Goal: Task Accomplishment & Management: Manage account settings

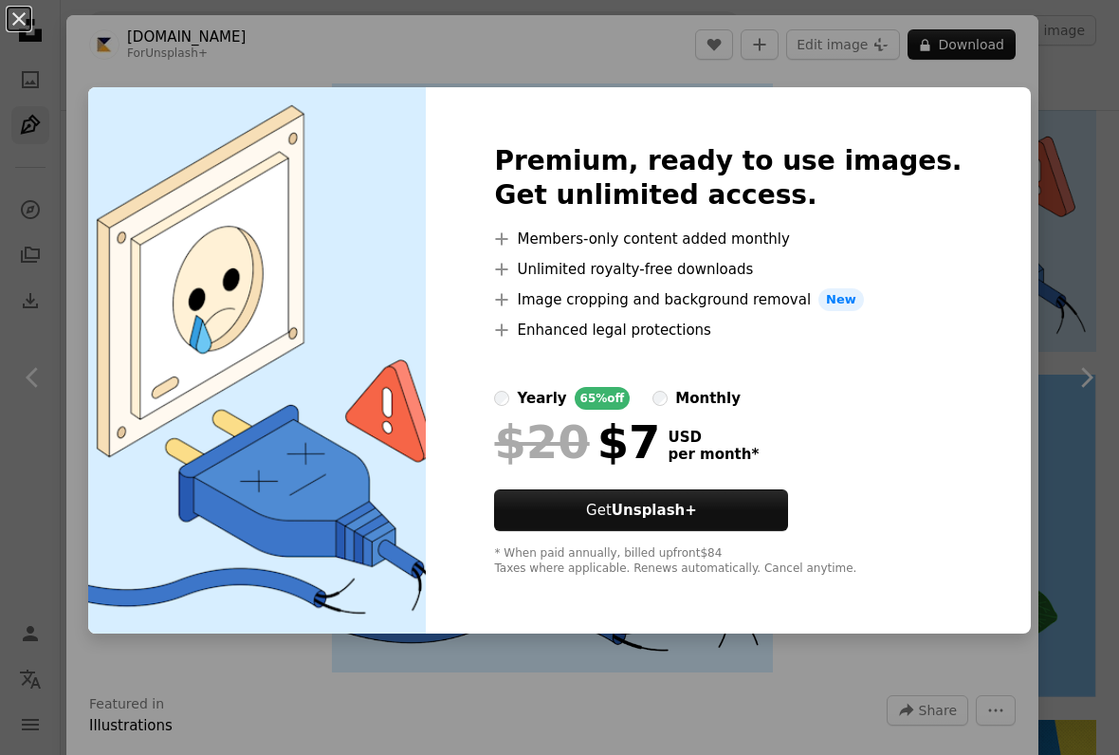
scroll to position [4240, 0]
click at [856, 294] on span "New" at bounding box center [841, 299] width 46 height 23
click at [1005, 292] on div "An X shape Premium, ready to use images. Get unlimited access. A plus sign Memb…" at bounding box center [559, 377] width 1119 height 755
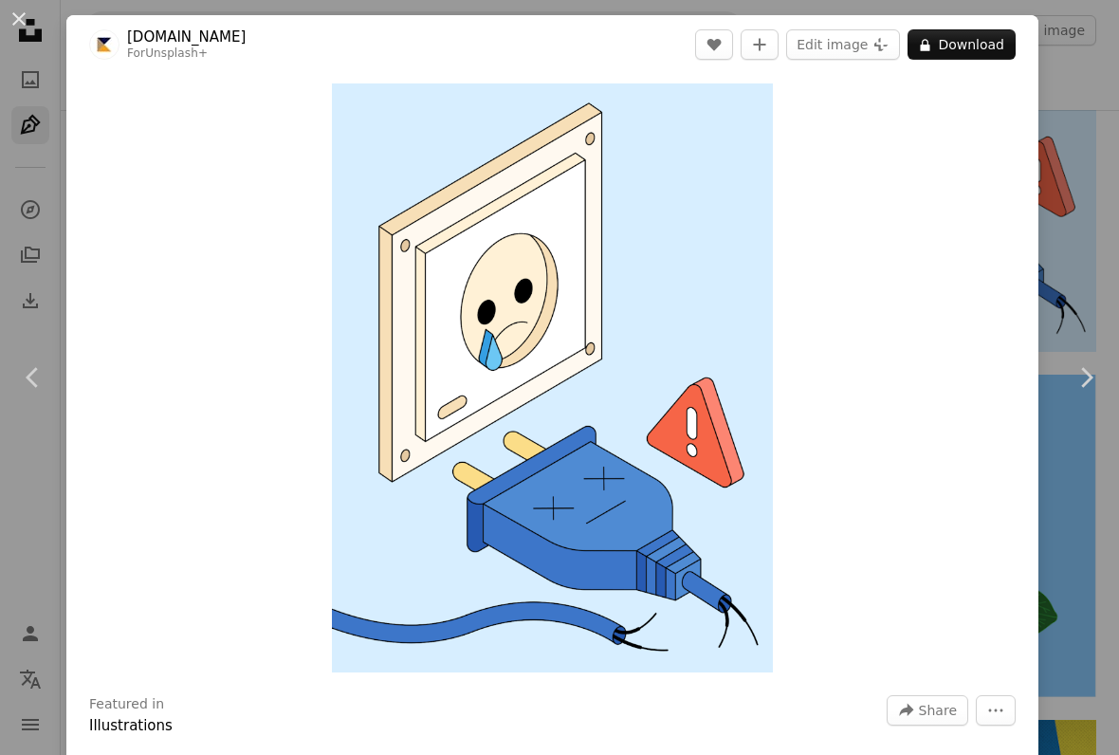
click at [1055, 171] on div "An X shape Chevron left Chevron right [DOMAIN_NAME] For Unsplash+ A heart A plu…" at bounding box center [559, 377] width 1119 height 755
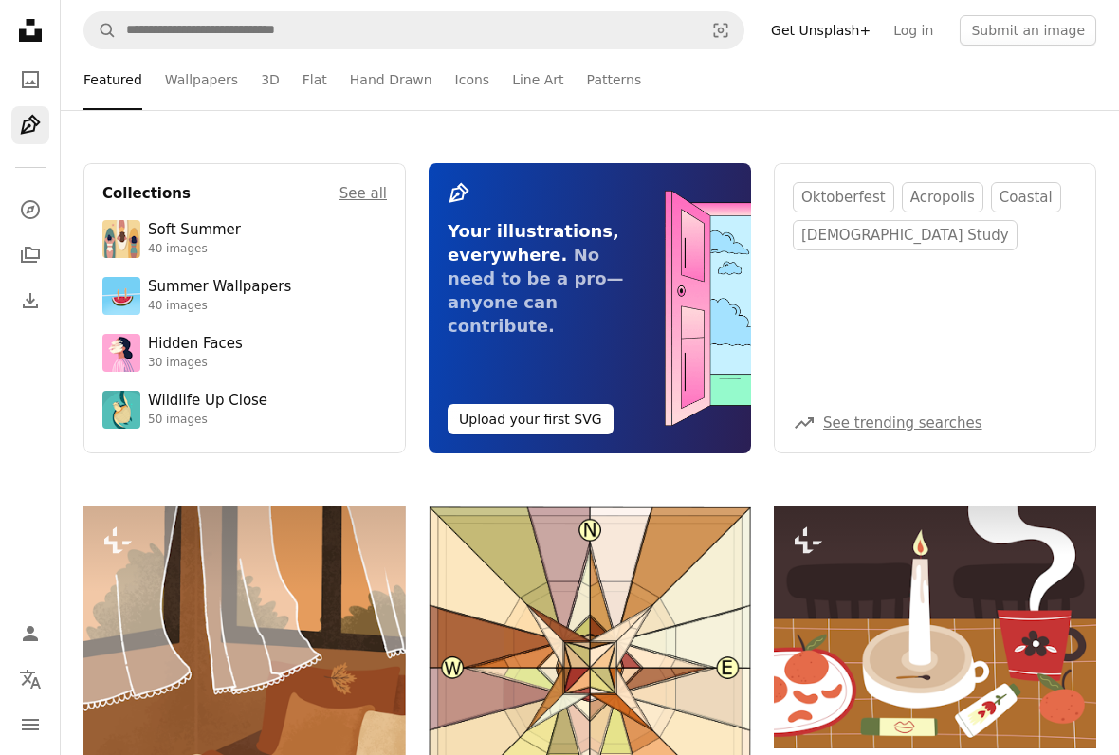
click at [253, 84] on ul "Featured Wallpapers 3D Flat Hand Drawn Icons Line Art Patterns" at bounding box center [589, 79] width 1013 height 61
click at [266, 85] on link "3D" at bounding box center [270, 79] width 19 height 61
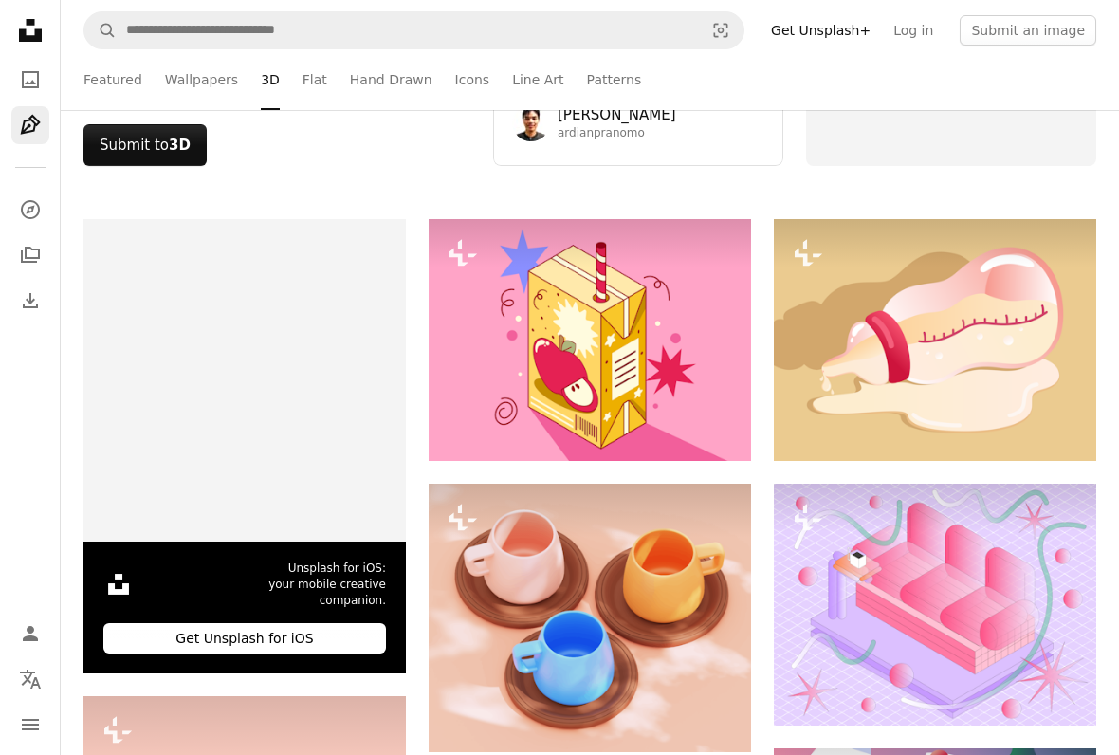
scroll to position [145, 0]
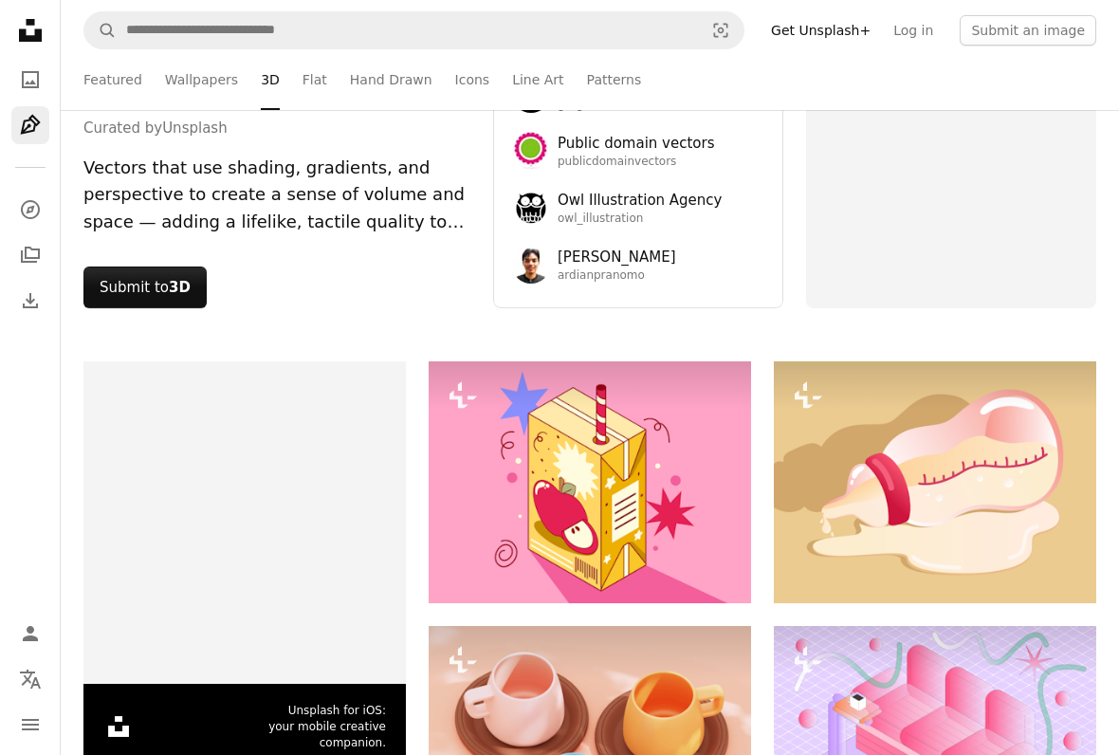
click at [36, 23] on icon "Unsplash logo Unsplash Home" at bounding box center [30, 30] width 38 height 38
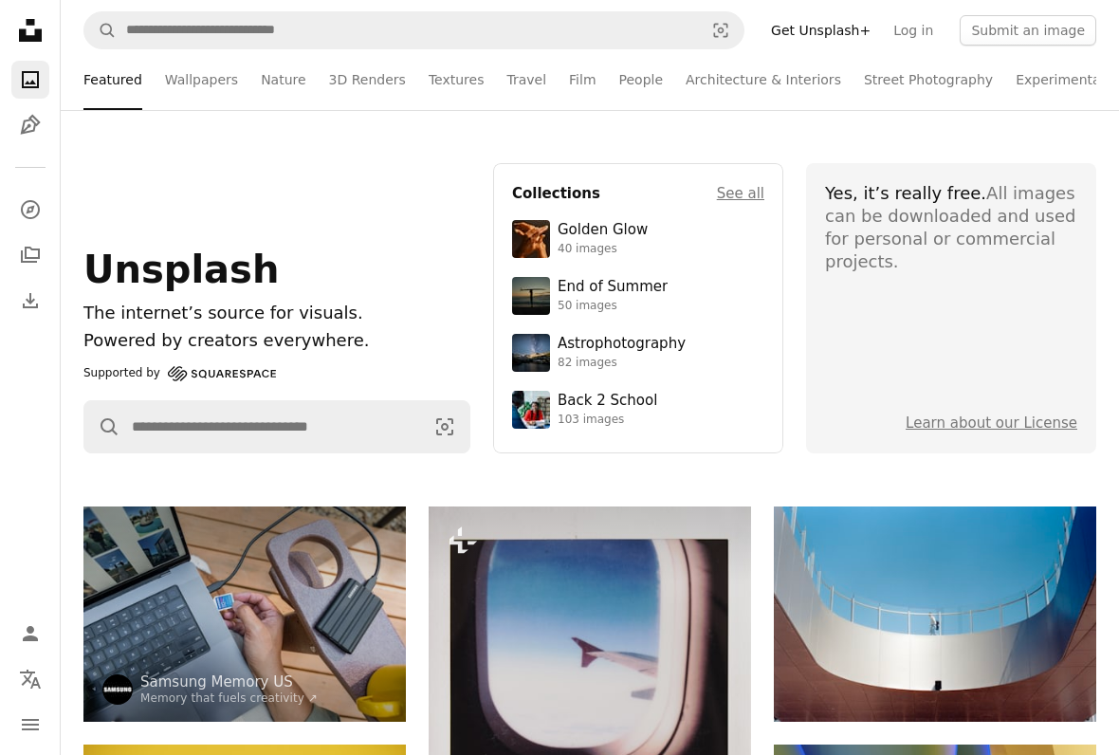
click at [27, 69] on icon "A photo" at bounding box center [30, 79] width 23 height 23
click at [26, 216] on icon "Explore" at bounding box center [29, 209] width 19 height 19
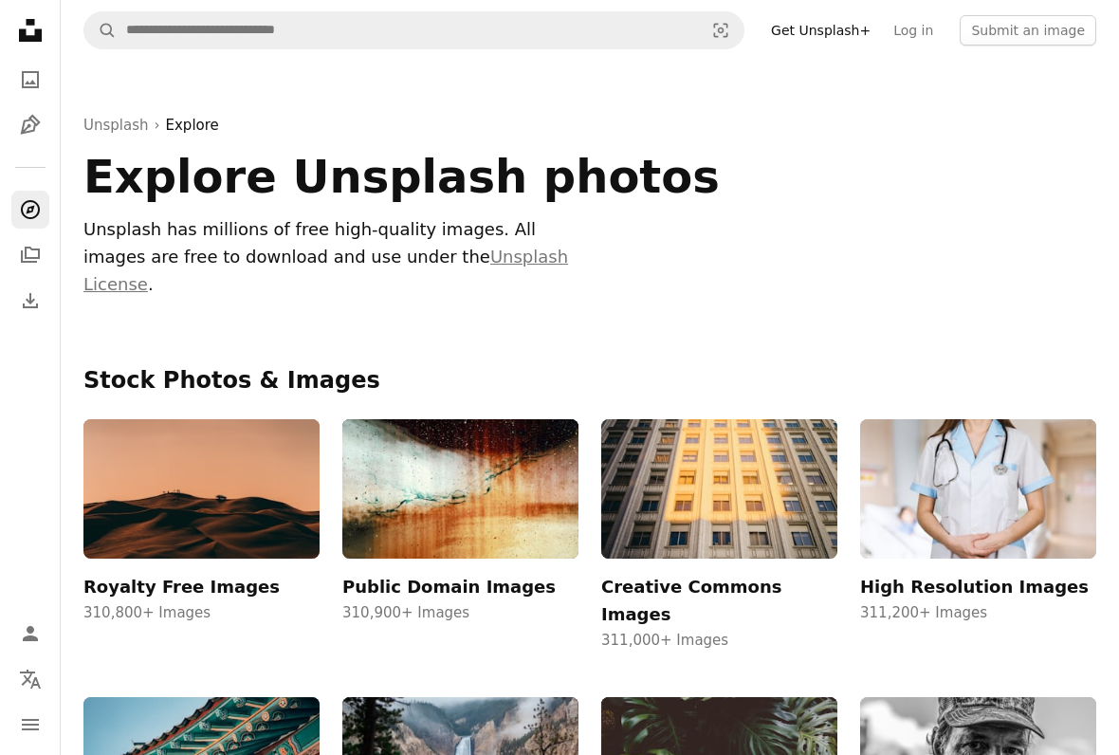
click at [31, 260] on icon "A stack of folders" at bounding box center [30, 255] width 23 height 23
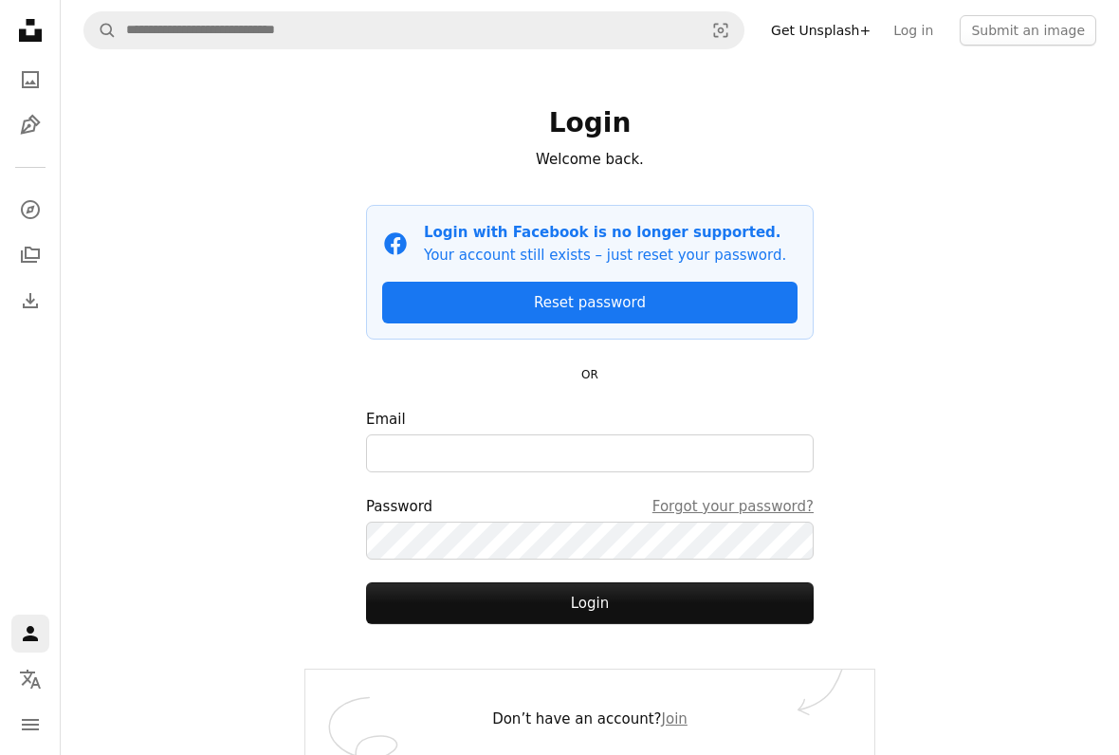
click at [45, 315] on link "Download" at bounding box center [30, 301] width 38 height 38
click at [33, 319] on link "Download" at bounding box center [30, 301] width 38 height 38
click at [38, 623] on icon "Person" at bounding box center [30, 633] width 23 height 23
click at [31, 621] on link "Person" at bounding box center [30, 633] width 38 height 38
